Goal: Communication & Community: Answer question/provide support

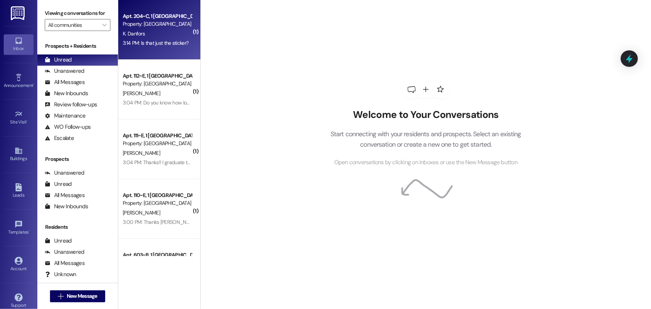
click at [152, 27] on div "Property: [GEOGRAPHIC_DATA]" at bounding box center [157, 24] width 69 height 8
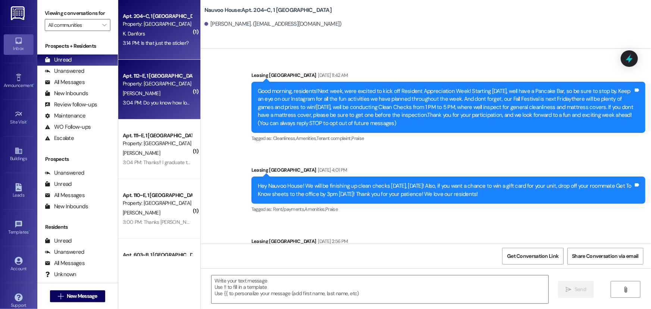
scroll to position [18750, 0]
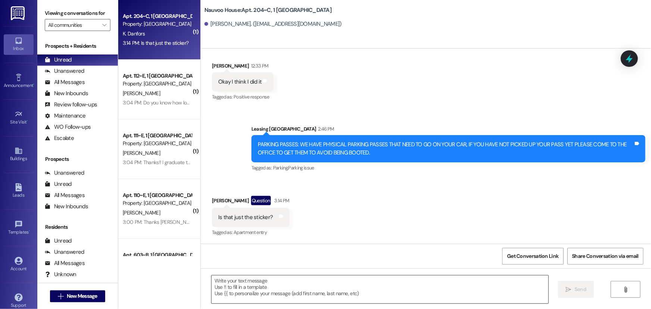
click at [224, 284] on textarea at bounding box center [380, 289] width 337 height 28
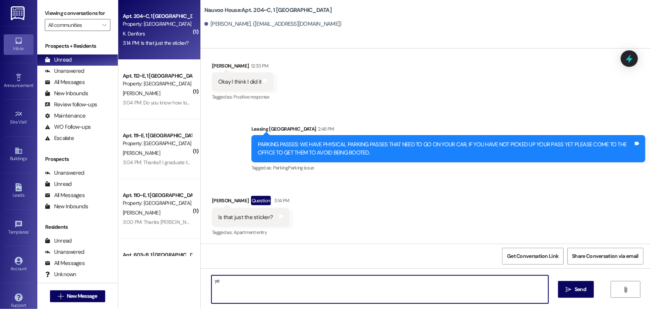
type textarea "yes"
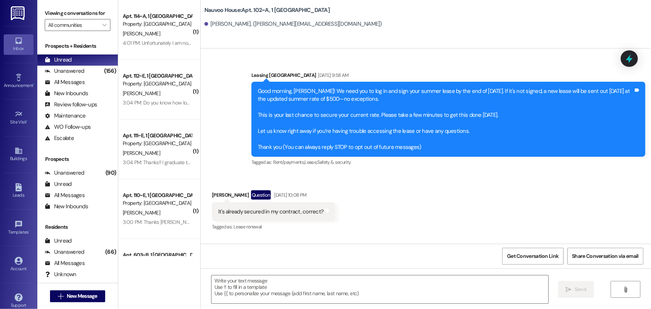
scroll to position [3199, 0]
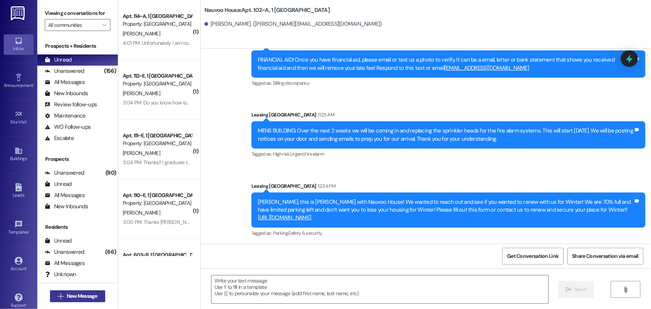
click at [80, 292] on span "New Message" at bounding box center [82, 296] width 31 height 8
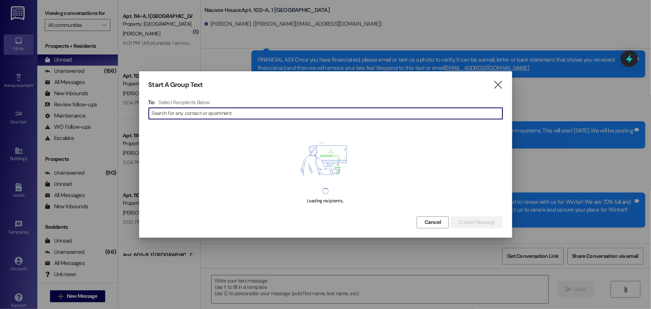
click at [197, 112] on input at bounding box center [327, 113] width 351 height 10
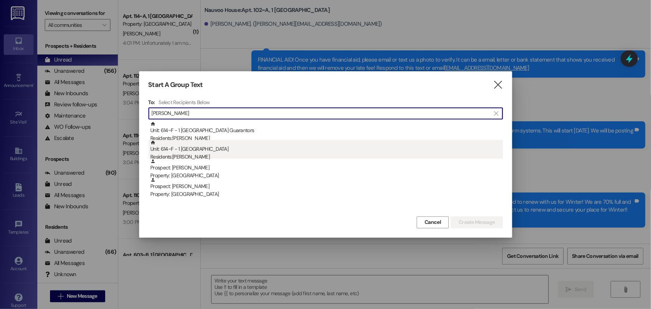
type input "whittle"
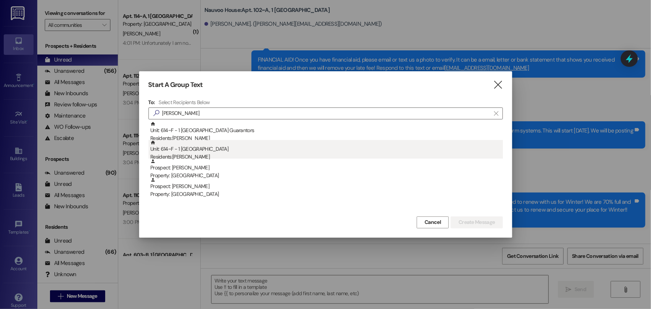
click at [209, 153] on div "Residents: Adalyn Whittle" at bounding box center [326, 157] width 353 height 8
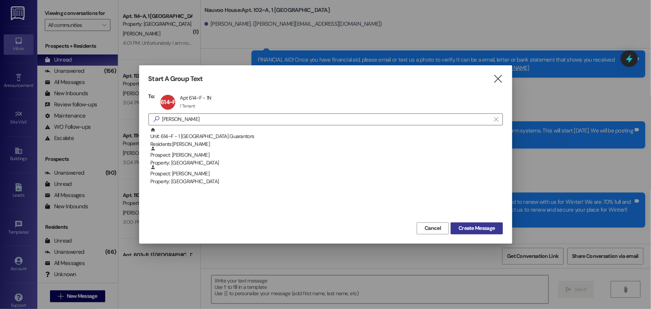
click at [462, 227] on span "Create Message" at bounding box center [477, 228] width 36 height 8
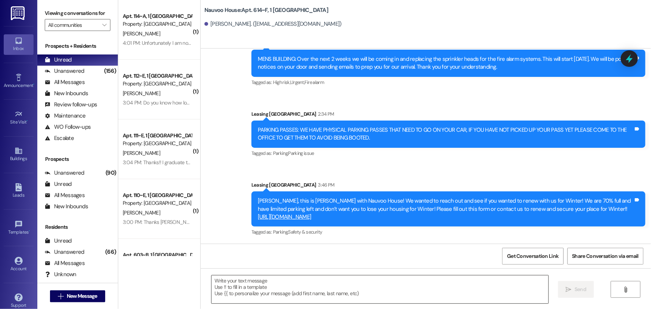
scroll to position [209, 0]
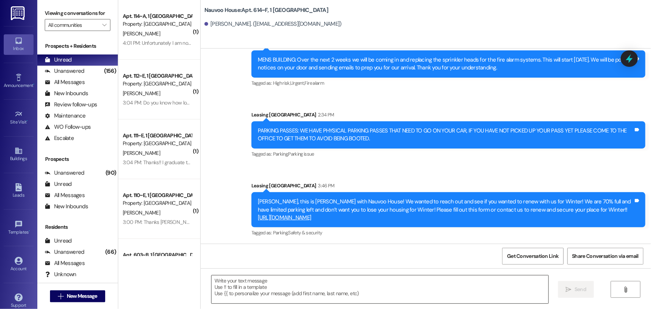
click at [238, 295] on textarea at bounding box center [380, 289] width 337 height 28
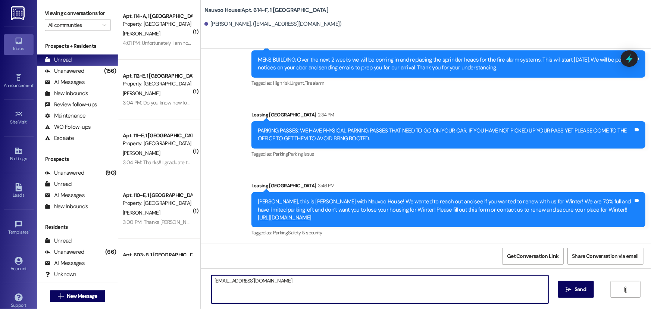
type textarea "nauvoo@redstoneresidential.com"
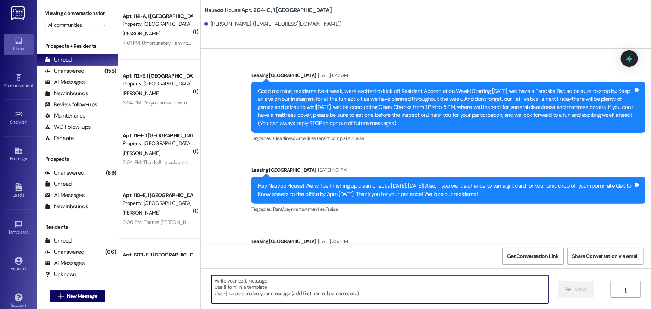
scroll to position [18750, 0]
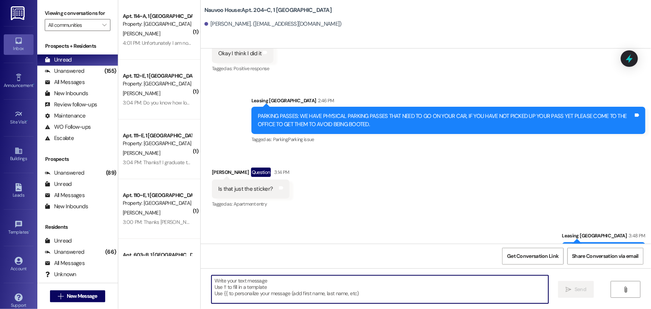
click at [162, 32] on div "[PERSON_NAME]" at bounding box center [157, 33] width 71 height 9
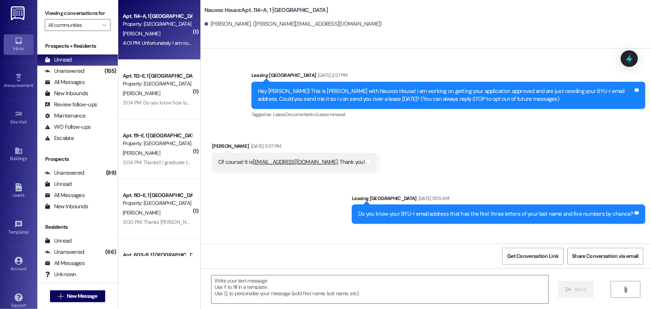
scroll to position [15344, 0]
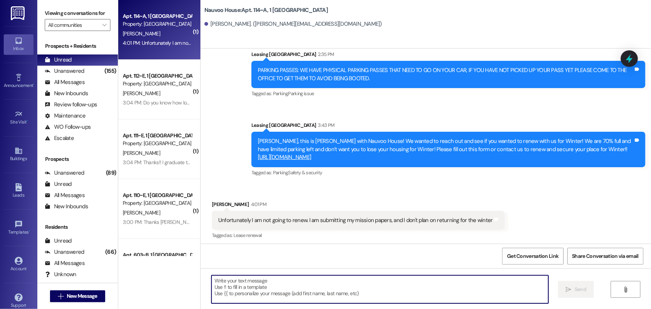
click at [287, 289] on textarea at bounding box center [380, 289] width 337 height 28
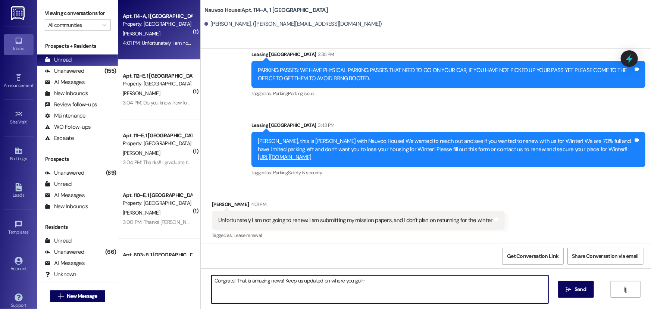
type textarea "Congrats! That is amazing news! Keep us updated on where you go!"
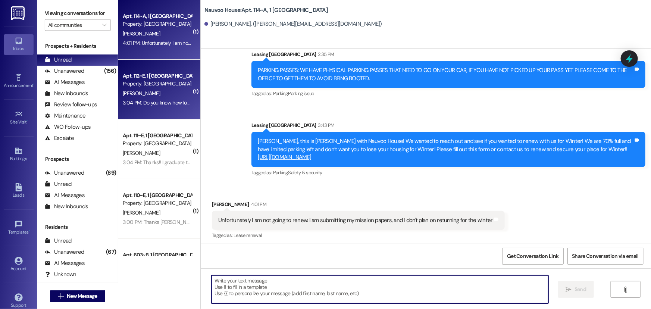
click at [130, 93] on span "[PERSON_NAME]" at bounding box center [141, 93] width 37 height 7
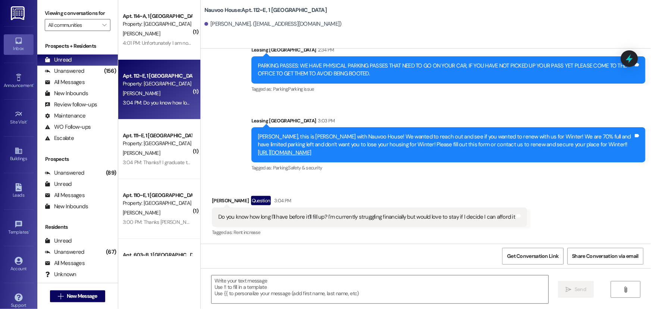
scroll to position [1396, 0]
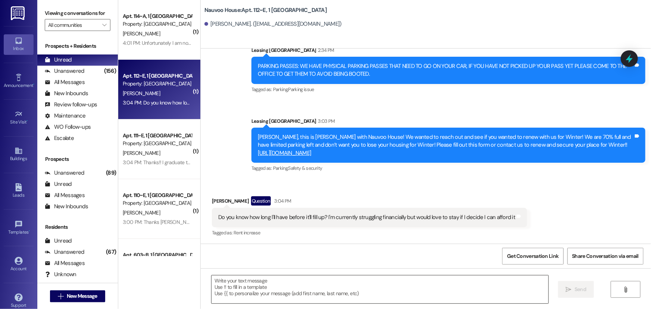
click at [266, 290] on textarea at bounding box center [380, 289] width 337 height 28
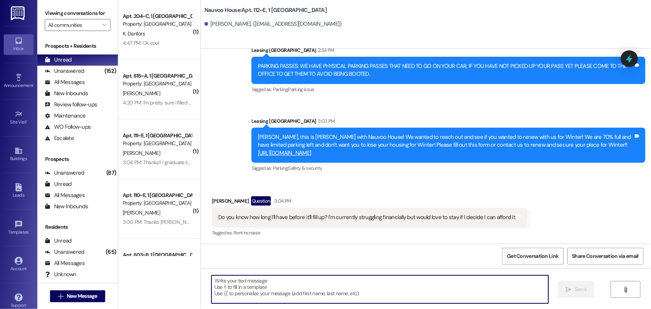
click at [258, 289] on textarea at bounding box center [380, 289] width 337 height 28
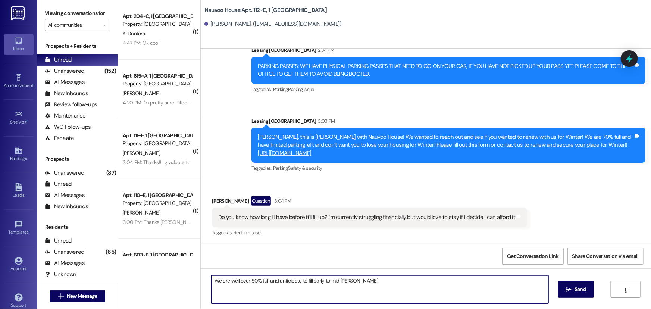
type textarea "We are well over 50% full and anticipate to fill early to mid October"
